Goal: Information Seeking & Learning: Learn about a topic

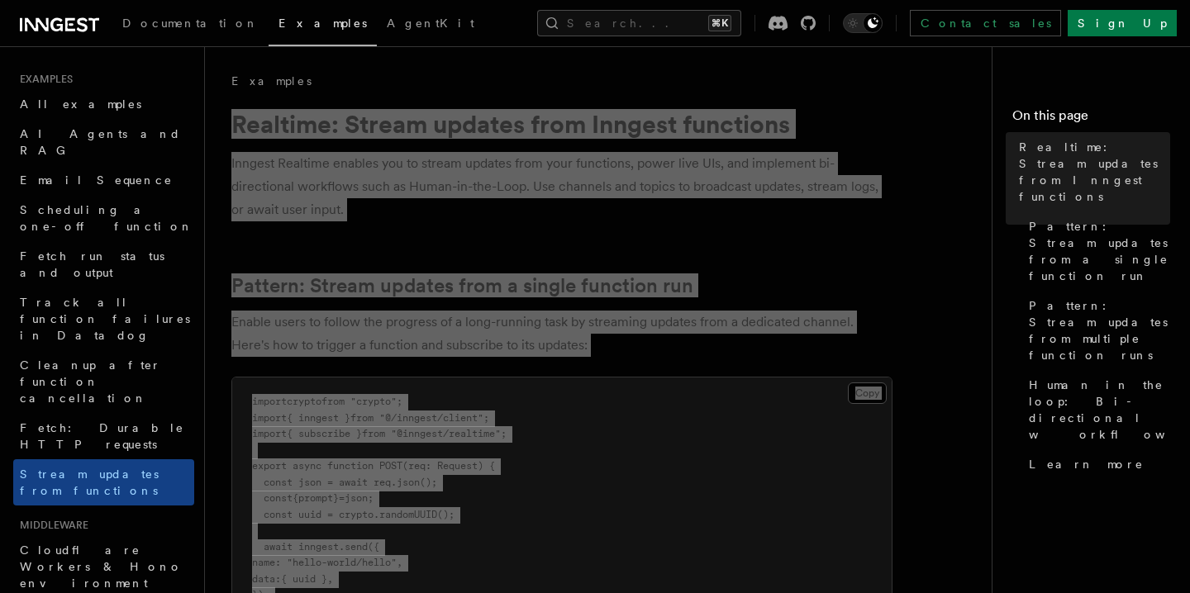
scroll to position [488, 0]
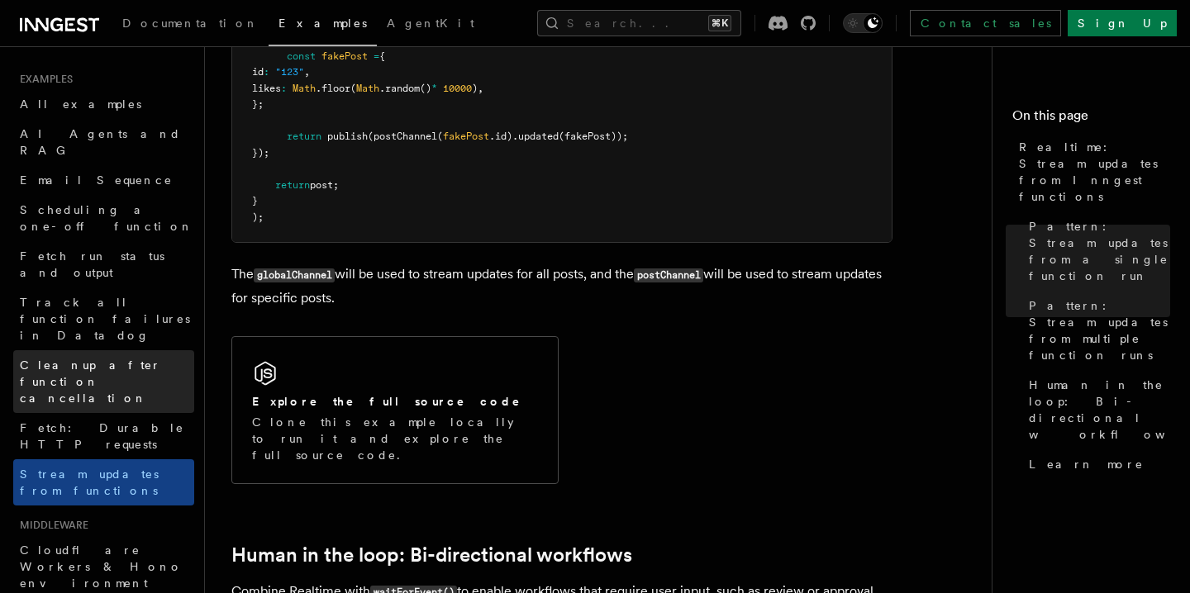
scroll to position [2743, 0]
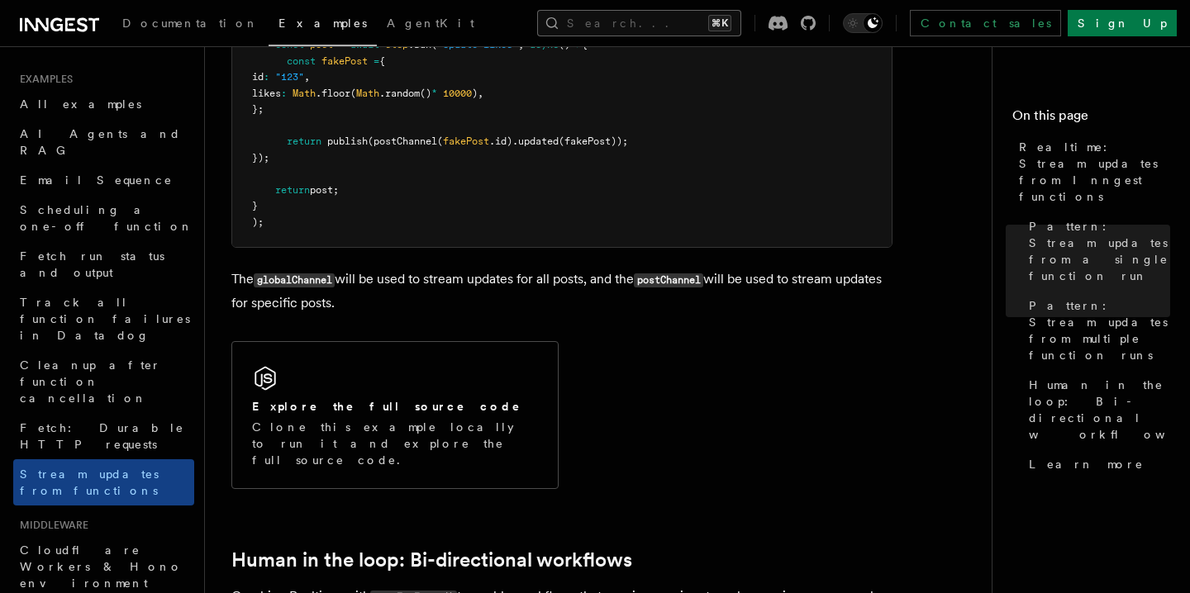
click at [681, 24] on button "Search... ⌘K" at bounding box center [639, 23] width 204 height 26
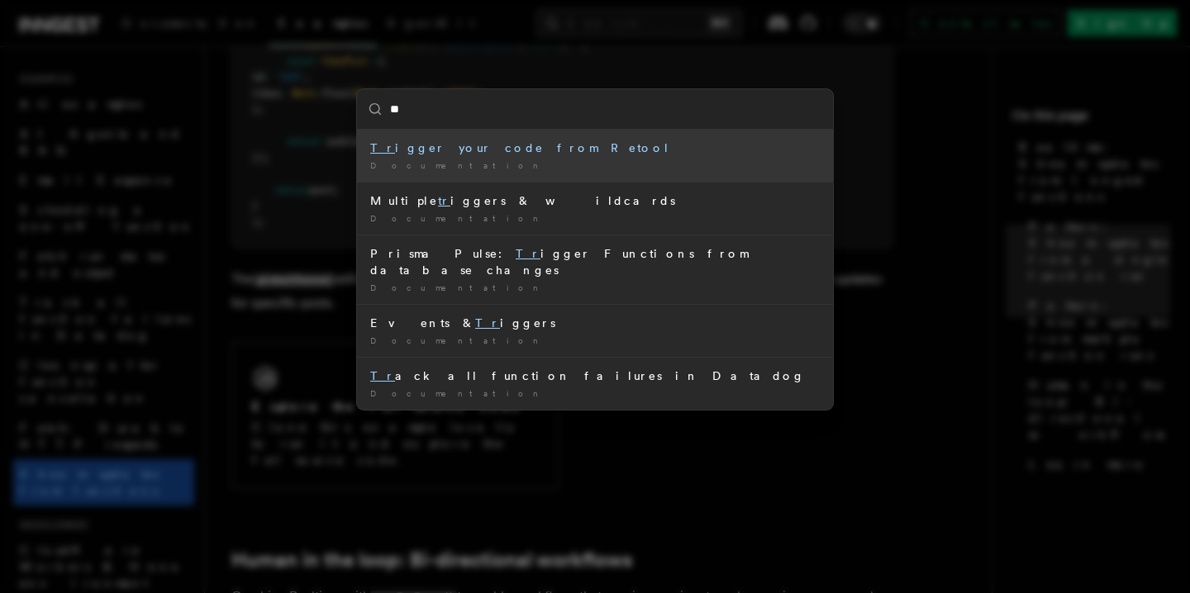
type input "*"
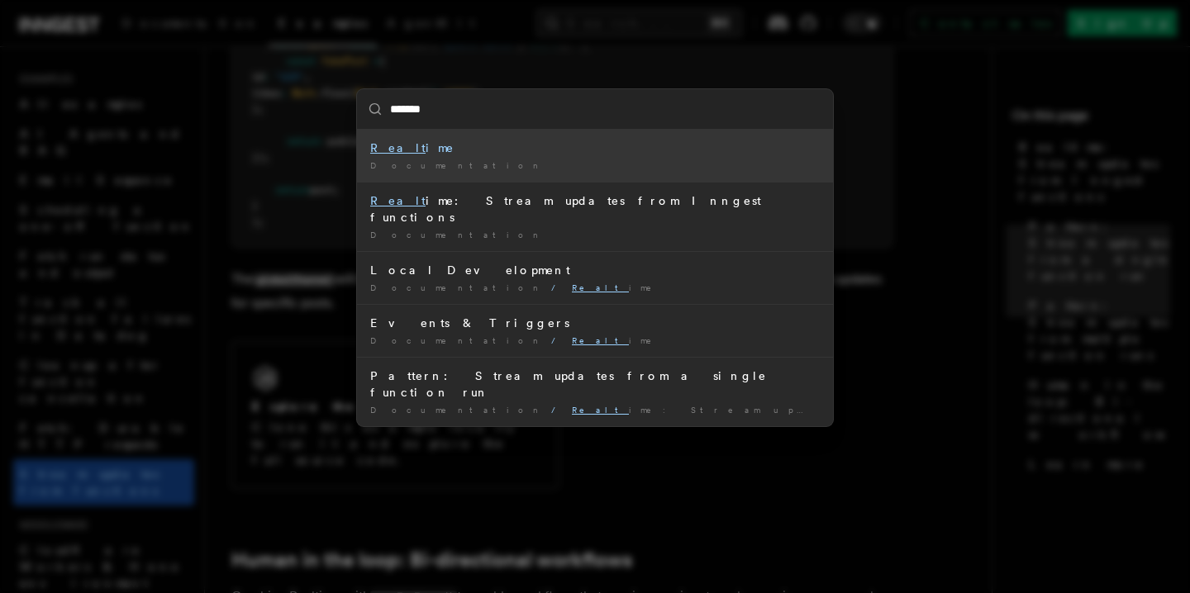
type input "********"
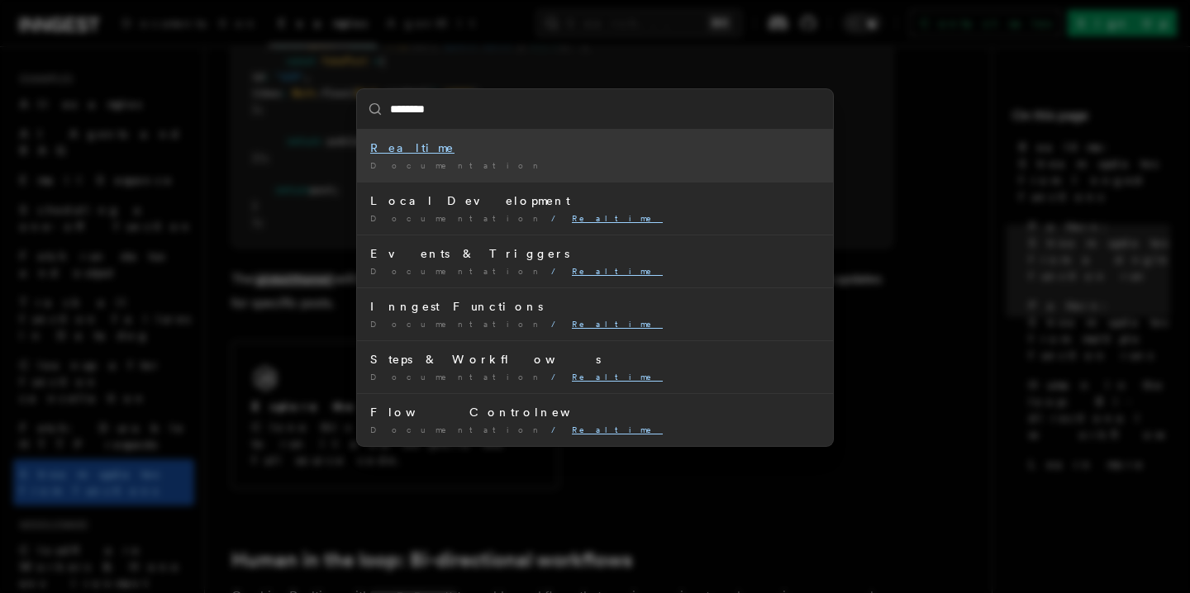
click at [610, 158] on li "Realtime Documentation /" at bounding box center [595, 156] width 476 height 52
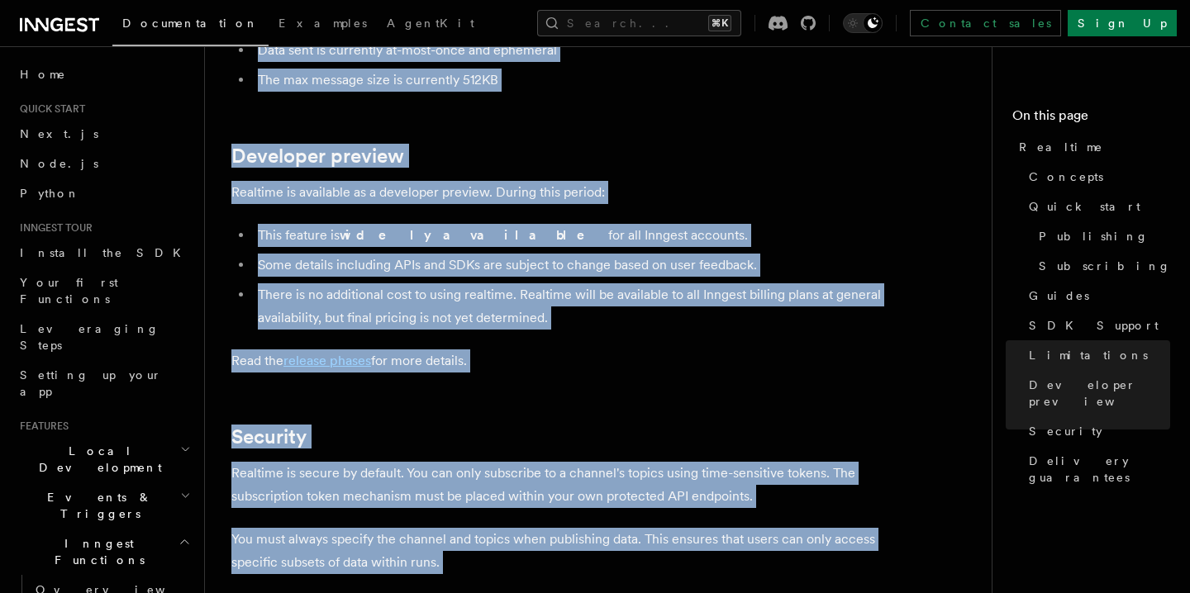
scroll to position [4288, 0]
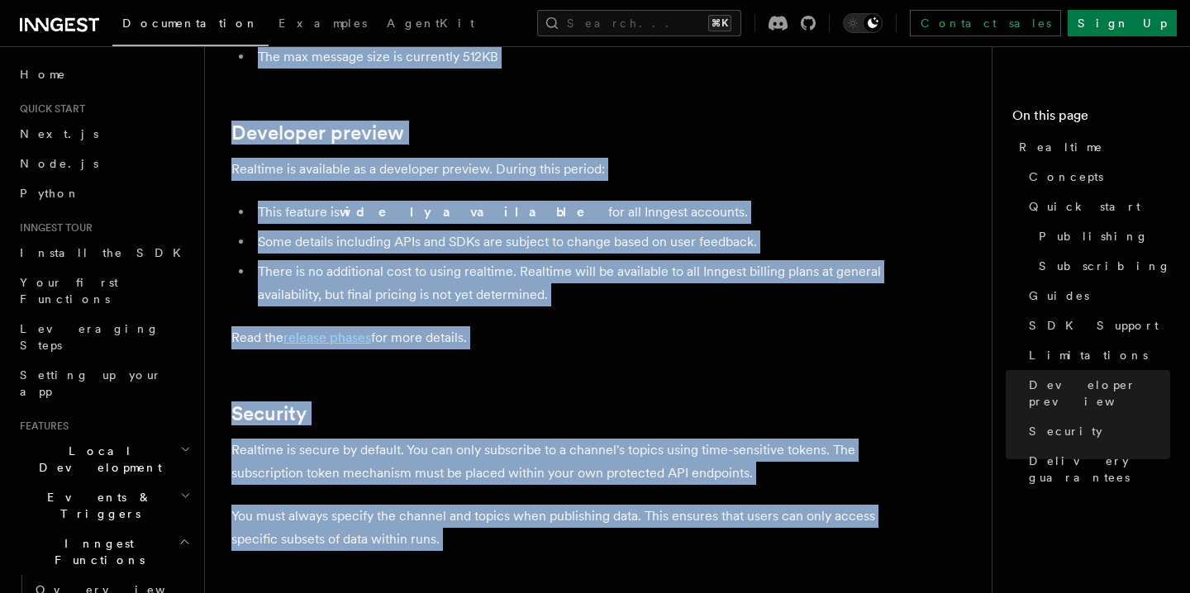
drag, startPoint x: 230, startPoint y: 269, endPoint x: 569, endPoint y: 521, distance: 422.5
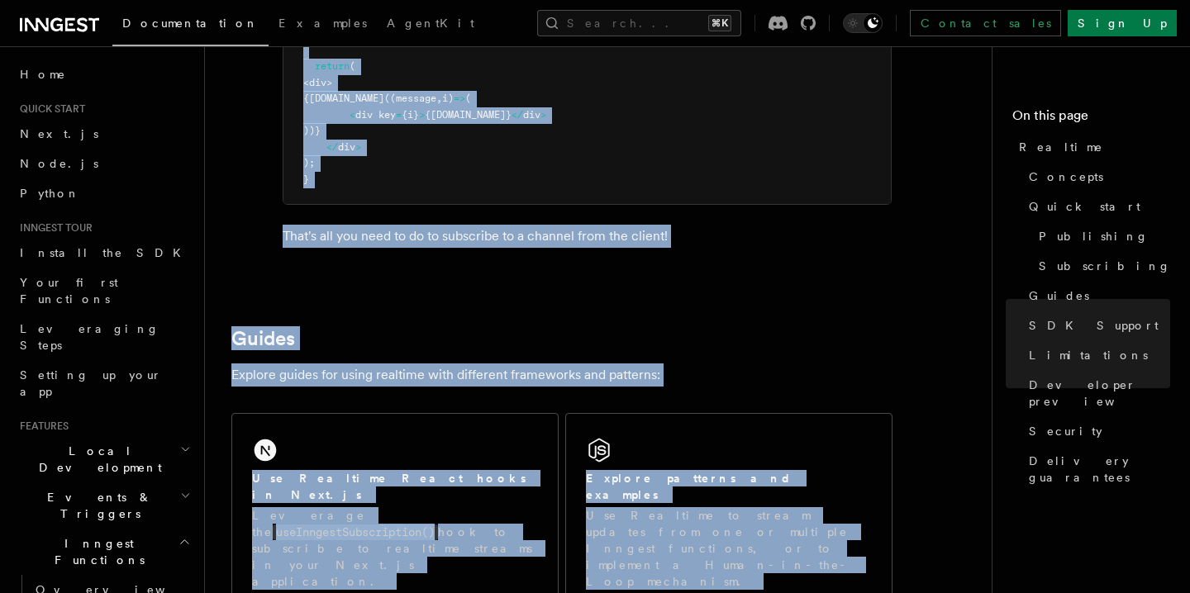
copy article "Realtime enables you to stream updates from your Inngest functions to your user…"
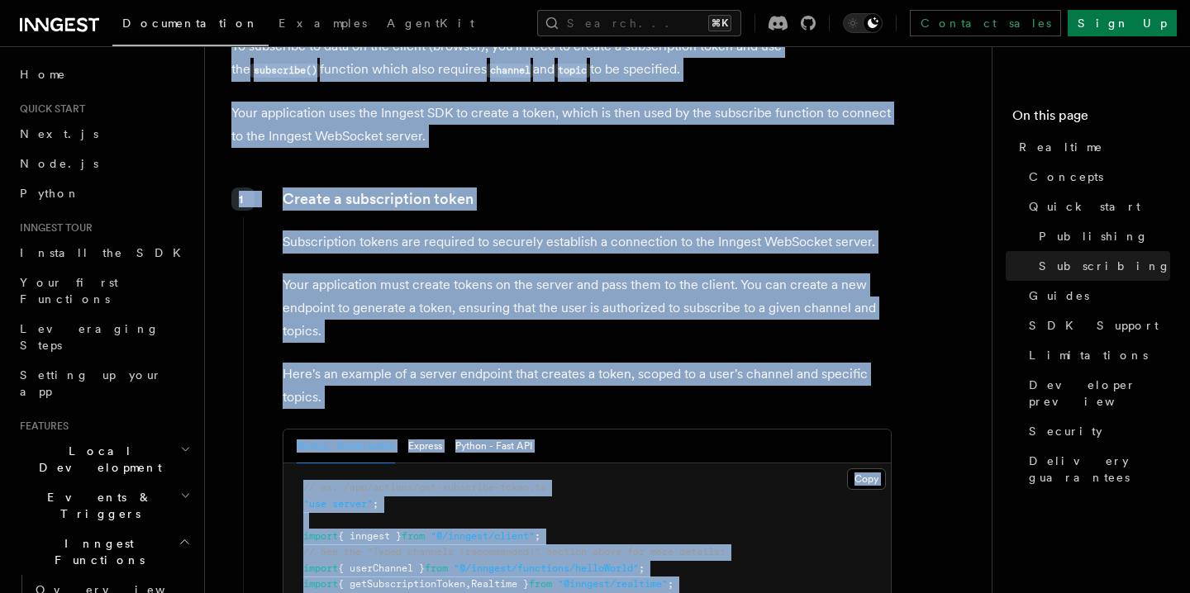
scroll to position [2028, 0]
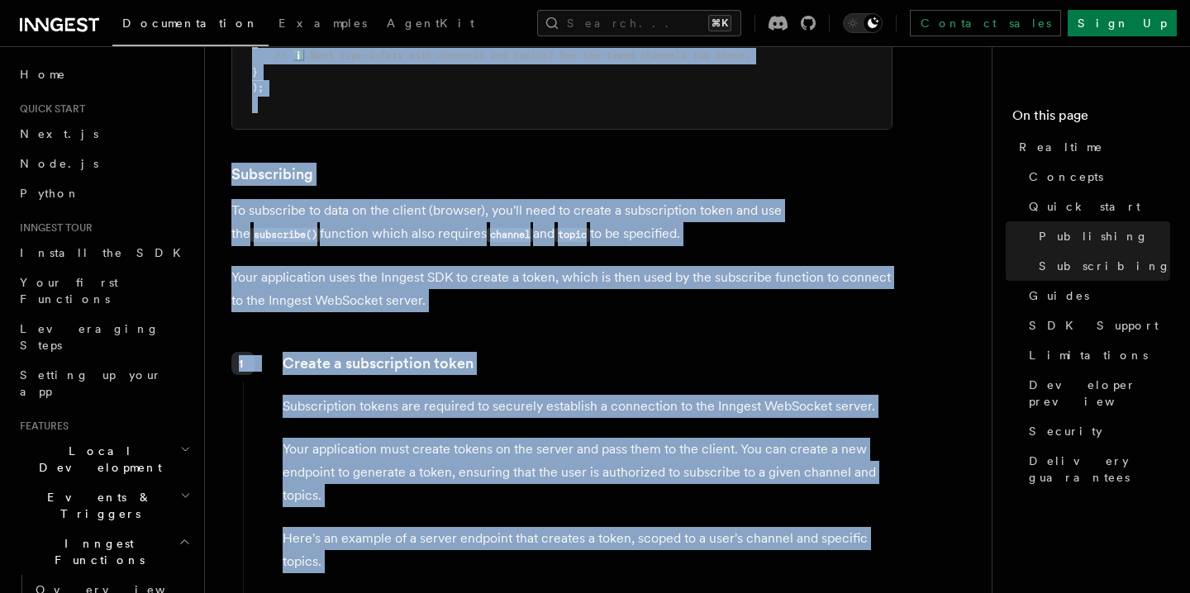
click at [743, 366] on p "Create a subscription token" at bounding box center [587, 363] width 609 height 23
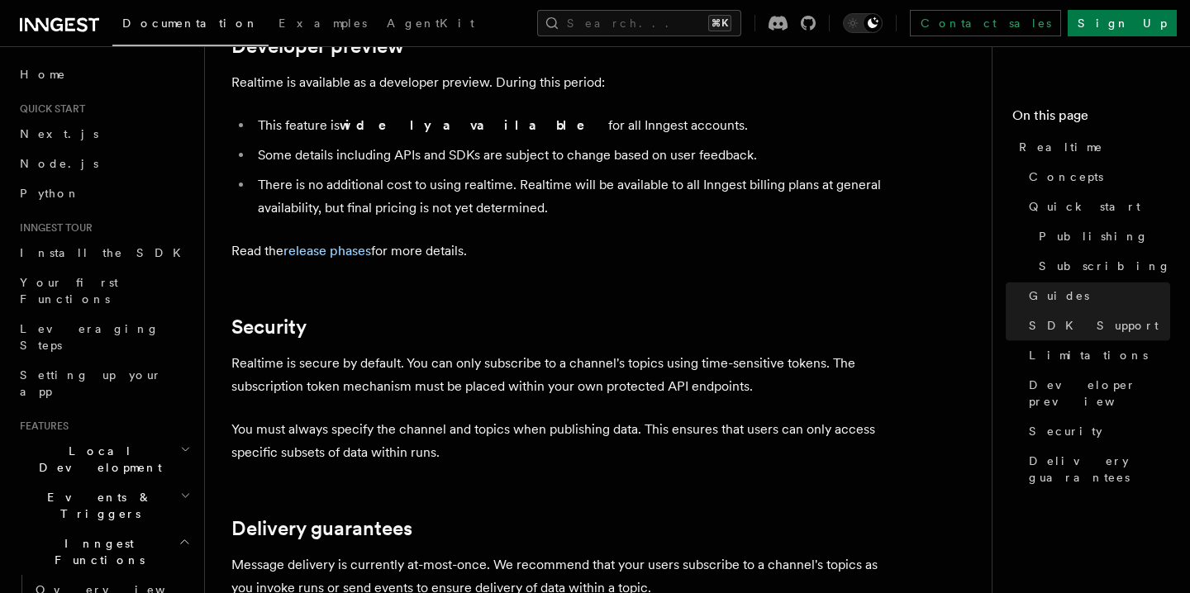
scroll to position [4667, 0]
